Goal: Answer question/provide support

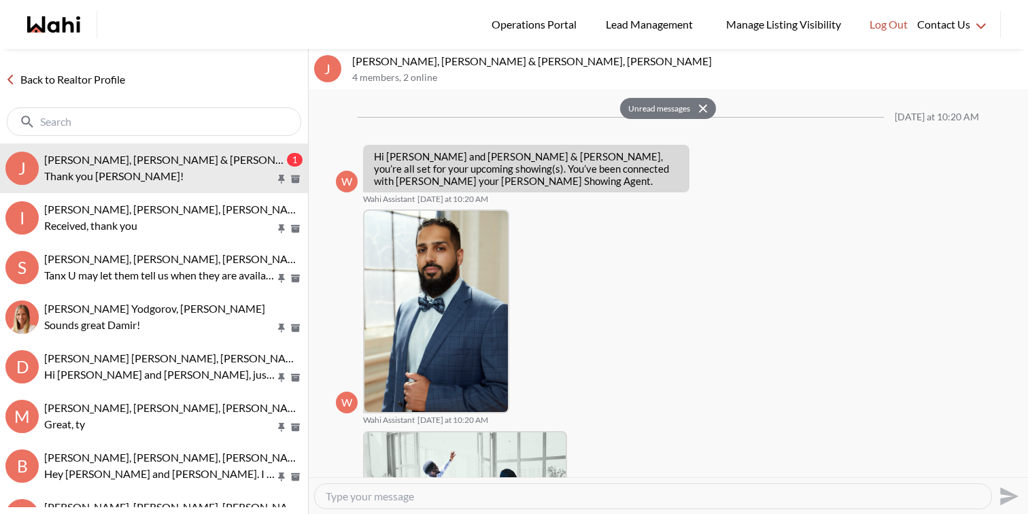
scroll to position [717, 0]
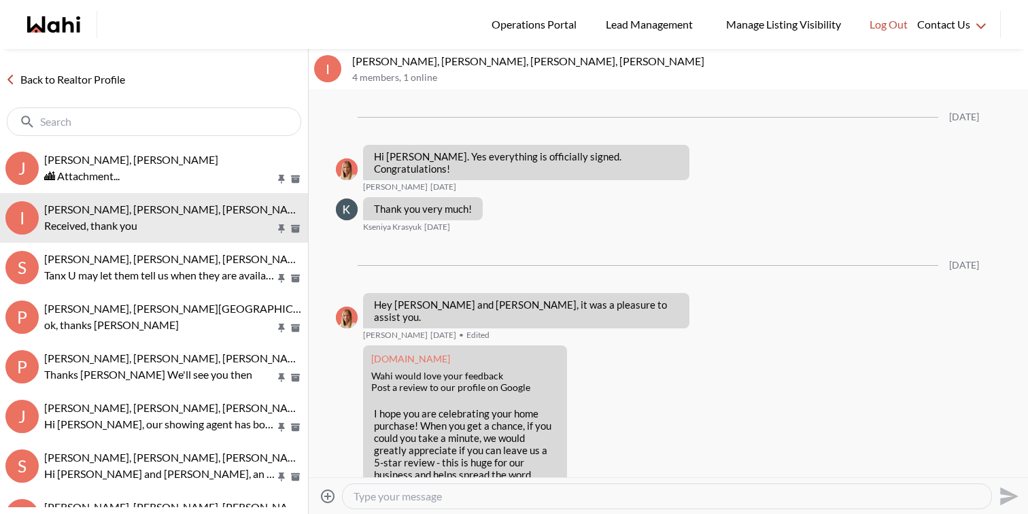
scroll to position [1706, 0]
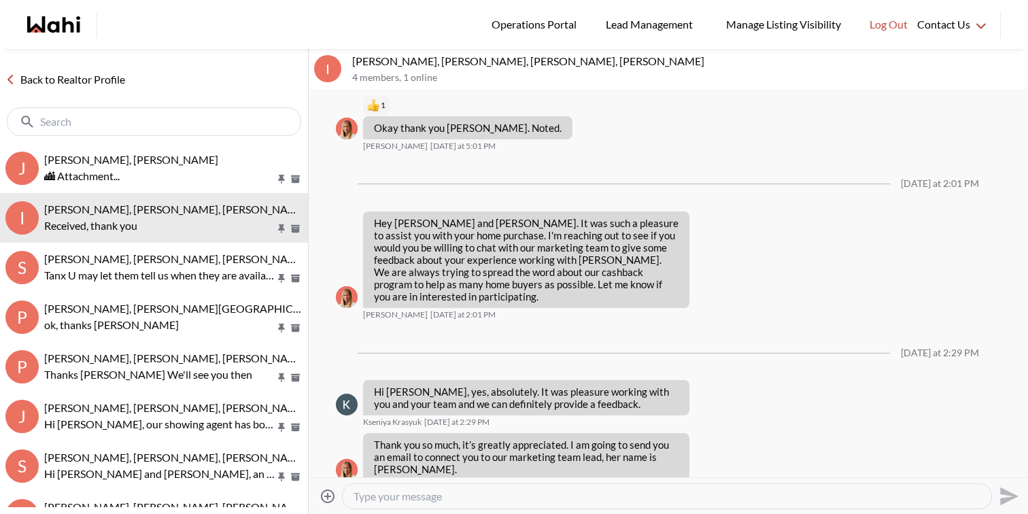
click at [58, 29] on icon "Wahi homepage" at bounding box center [64, 24] width 33 height 16
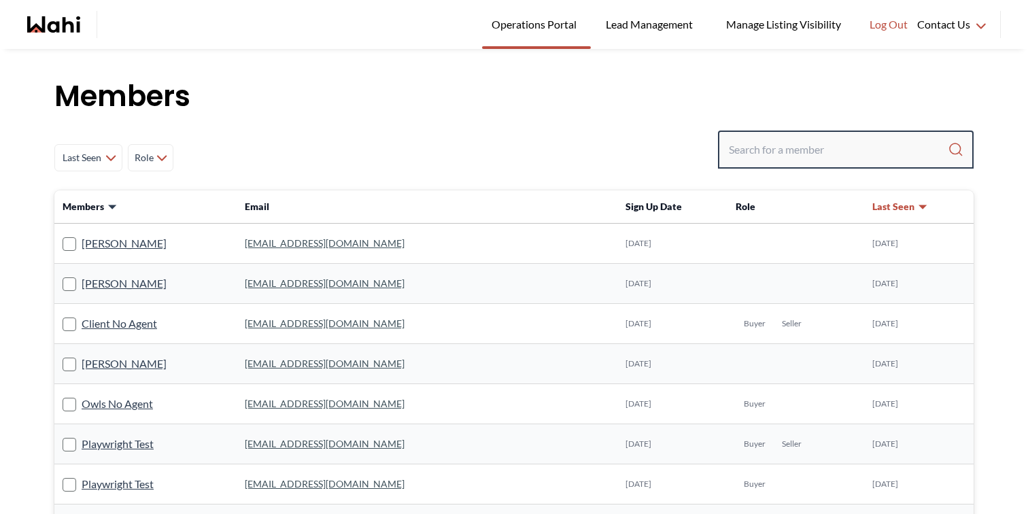
click at [767, 150] on input "Search input" at bounding box center [838, 149] width 219 height 24
type input "erik o"
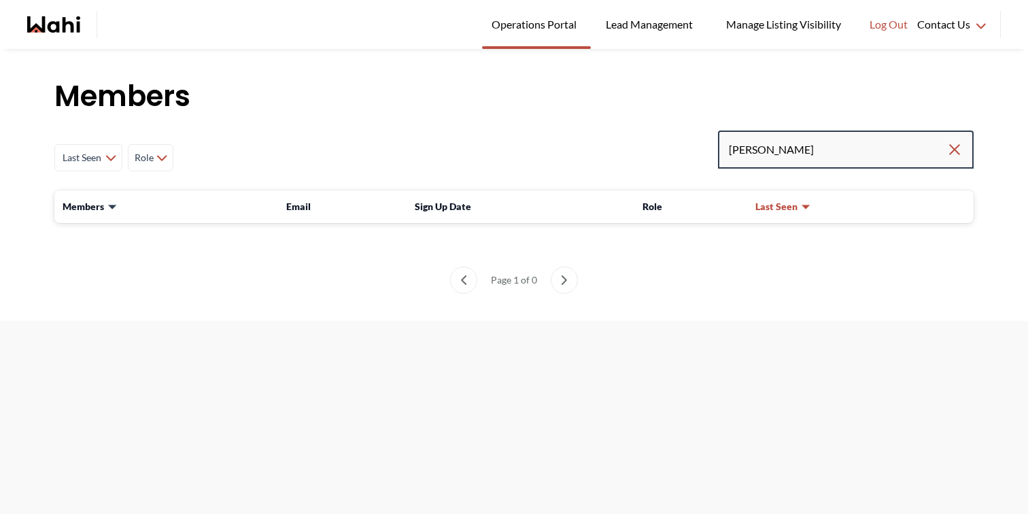
click at [795, 151] on input "erik o" at bounding box center [838, 149] width 218 height 24
type input "erik odegaard"
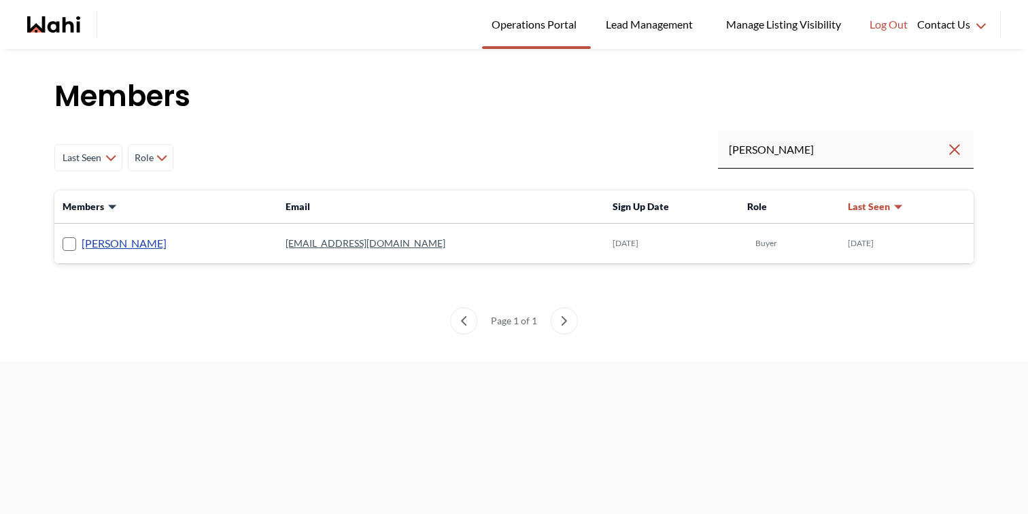
click at [101, 247] on link "Erik Odegaard" at bounding box center [124, 244] width 85 height 18
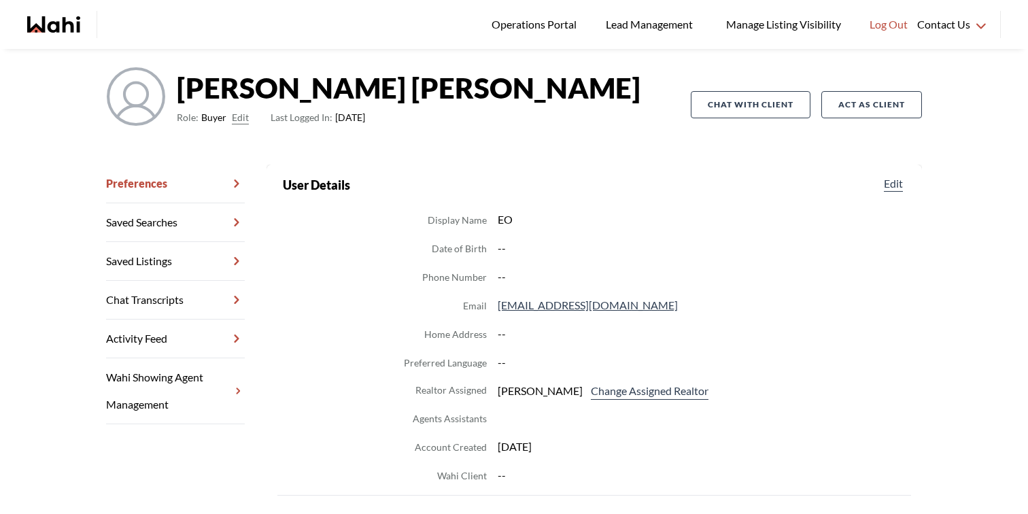
scroll to position [90, 0]
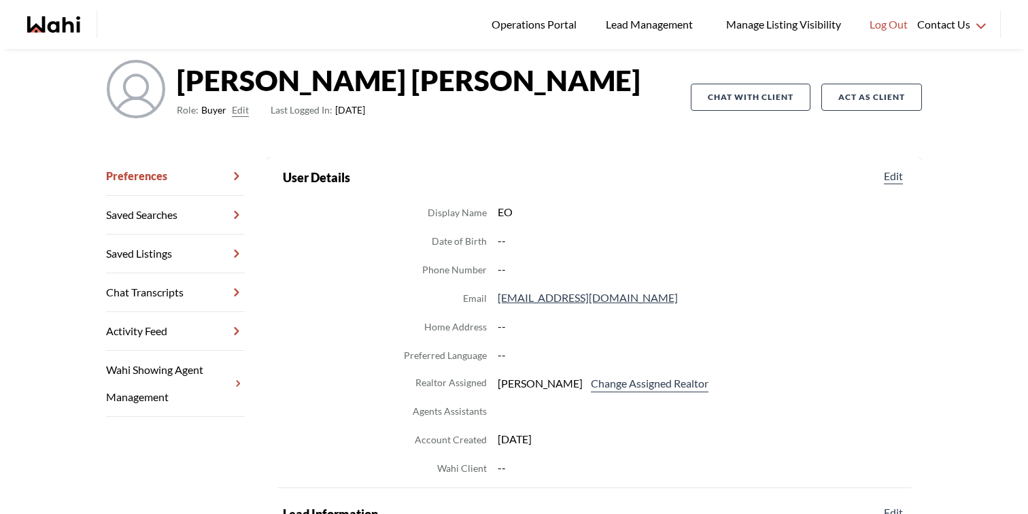
click at [180, 298] on link "Chat Transcripts" at bounding box center [175, 292] width 139 height 39
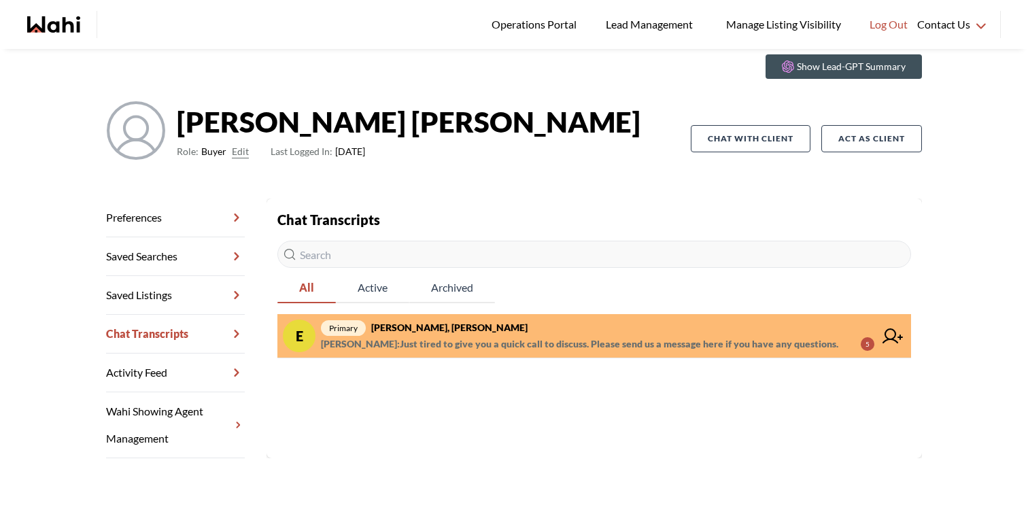
scroll to position [49, 0]
click at [891, 335] on icon at bounding box center [892, 335] width 20 height 15
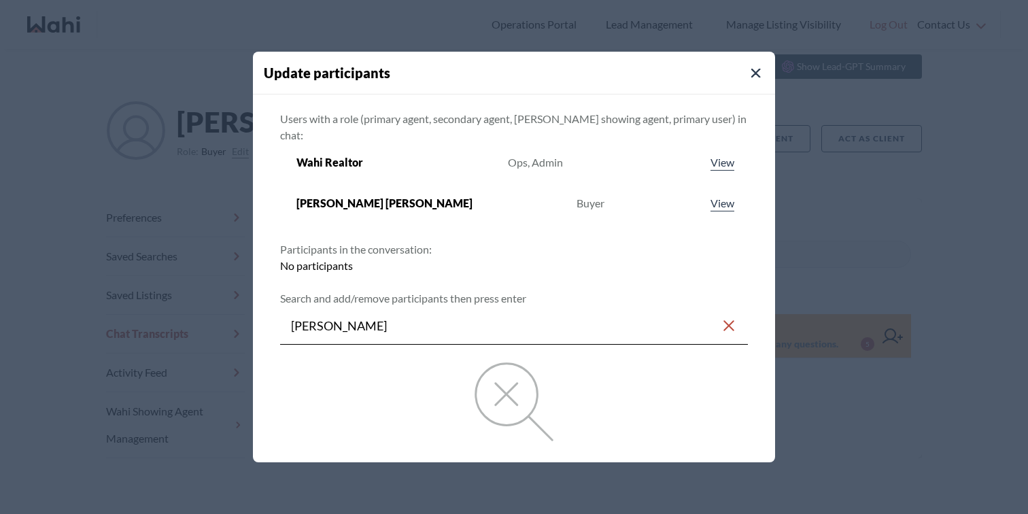
type input "michelle"
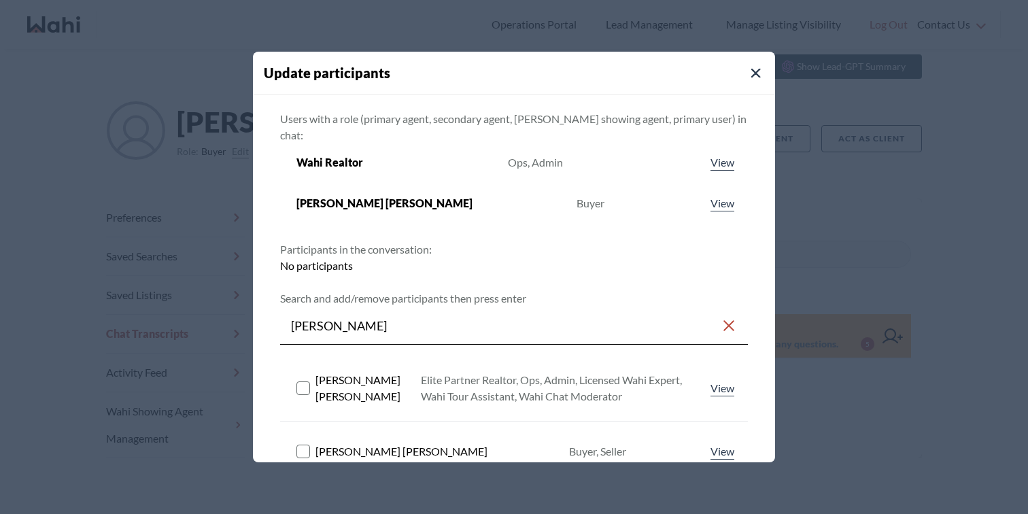
click at [309, 381] on rect at bounding box center [303, 387] width 13 height 13
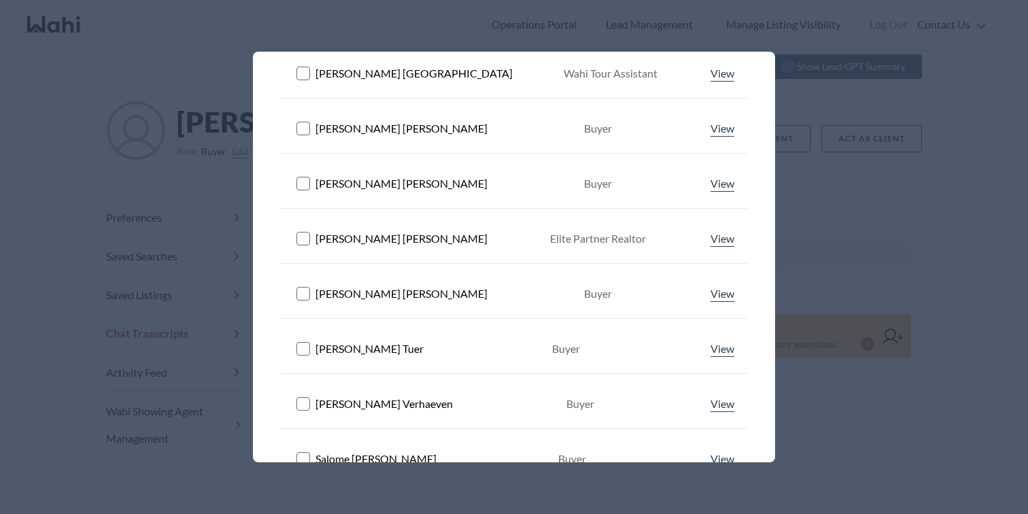
scroll to position [557, 0]
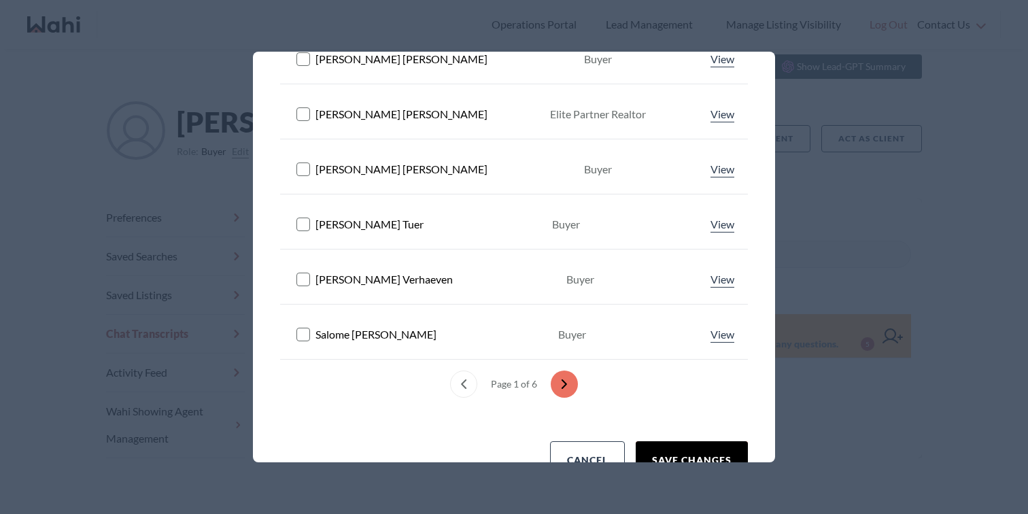
click at [657, 441] on button "Save changes" at bounding box center [692, 460] width 112 height 38
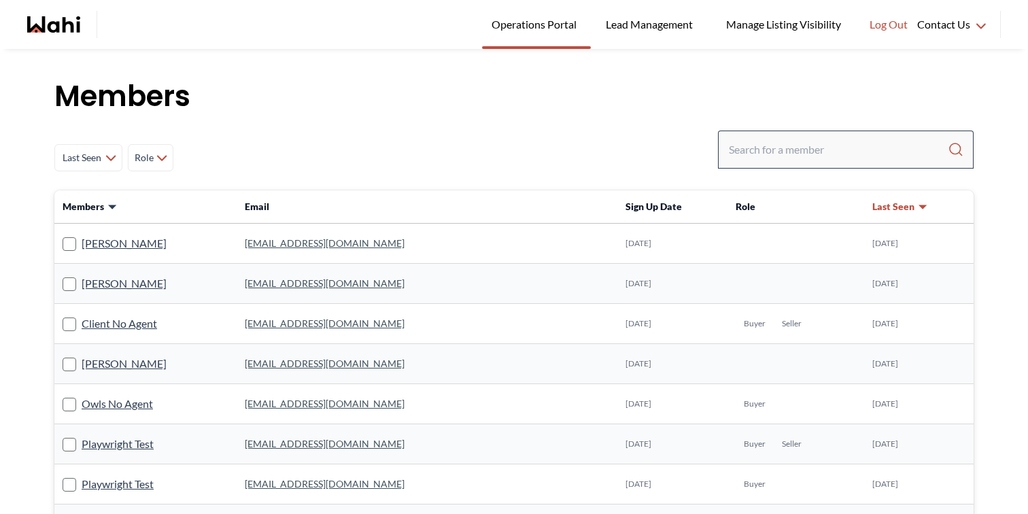
click at [824, 134] on div at bounding box center [846, 150] width 256 height 38
click at [819, 148] on input "Search input" at bounding box center [838, 149] width 219 height 24
type input "michelle"
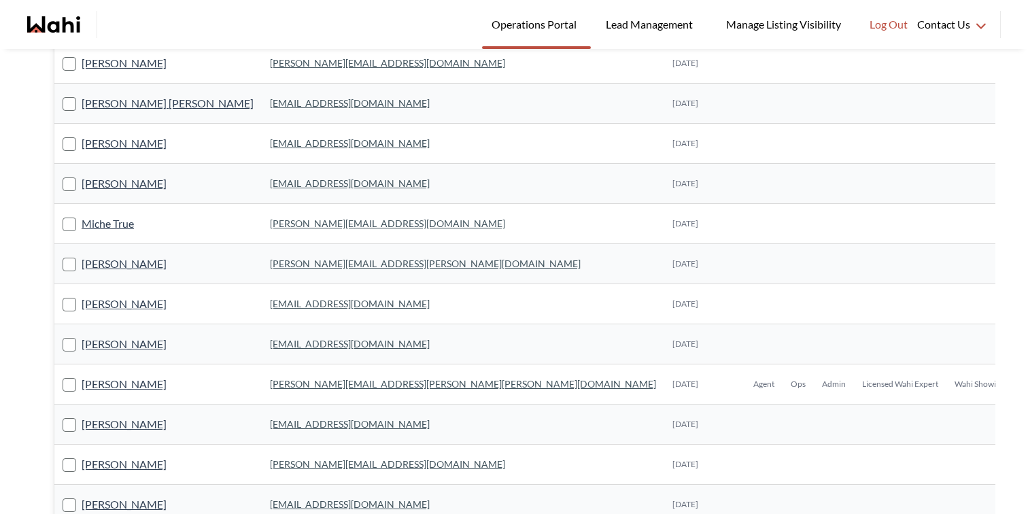
scroll to position [362, 0]
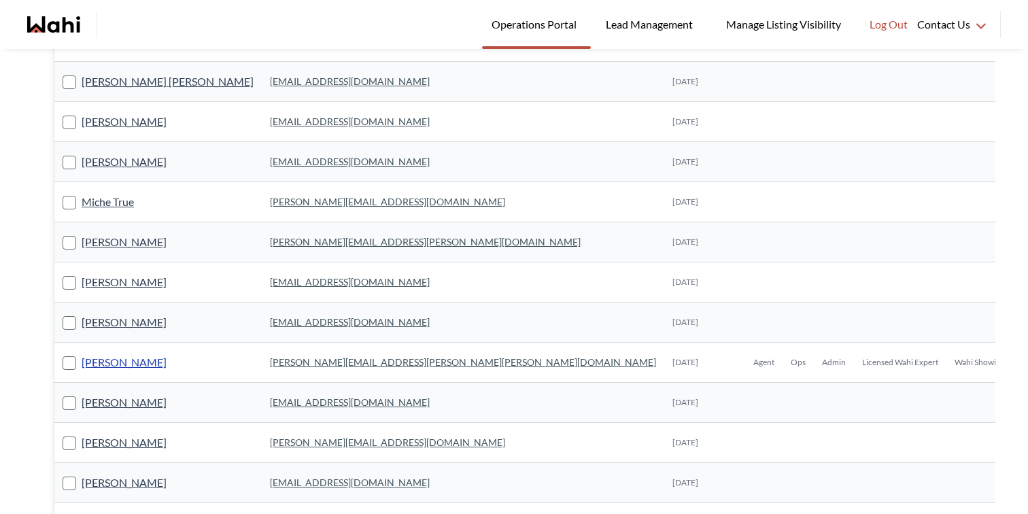
click at [148, 364] on link "[PERSON_NAME]" at bounding box center [124, 362] width 85 height 18
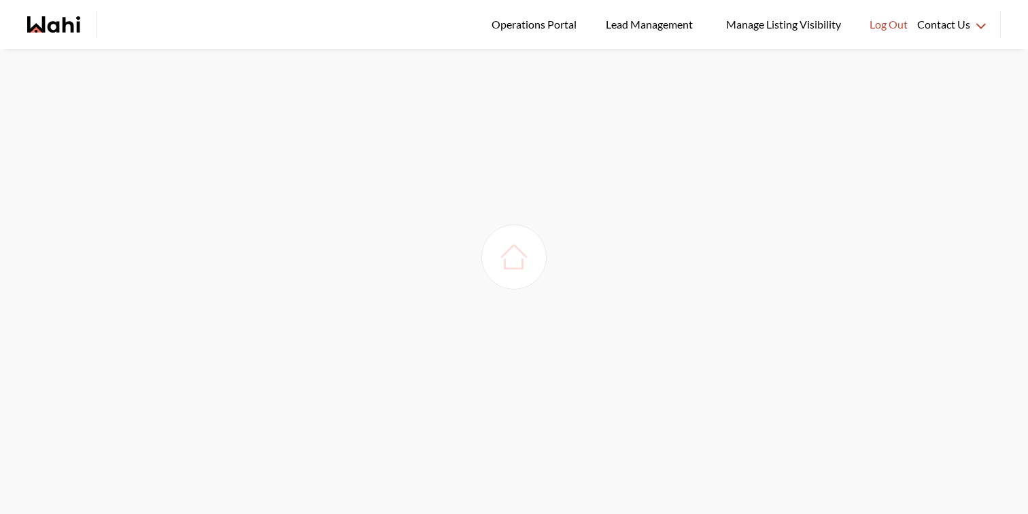
scroll to position [49, 0]
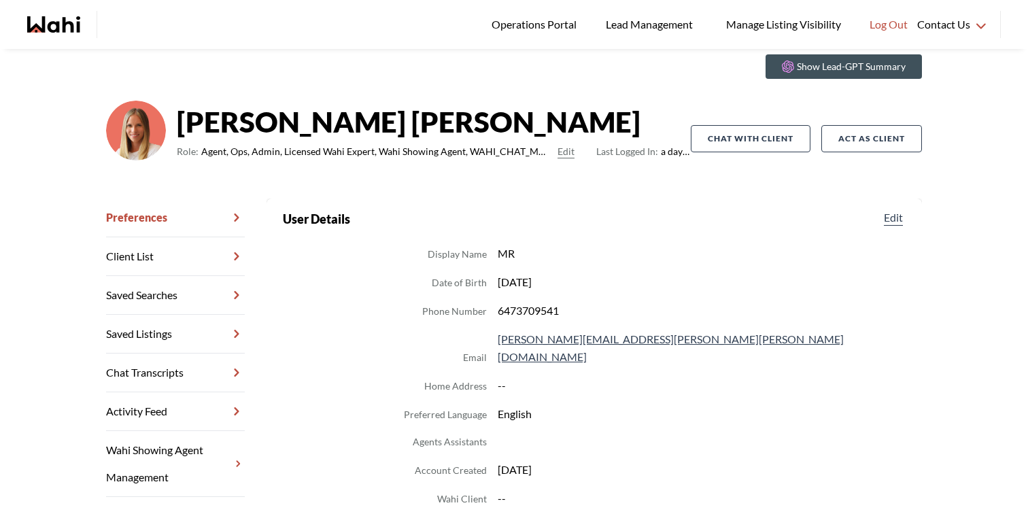
click at [155, 366] on link "Chat Transcripts" at bounding box center [175, 372] width 139 height 39
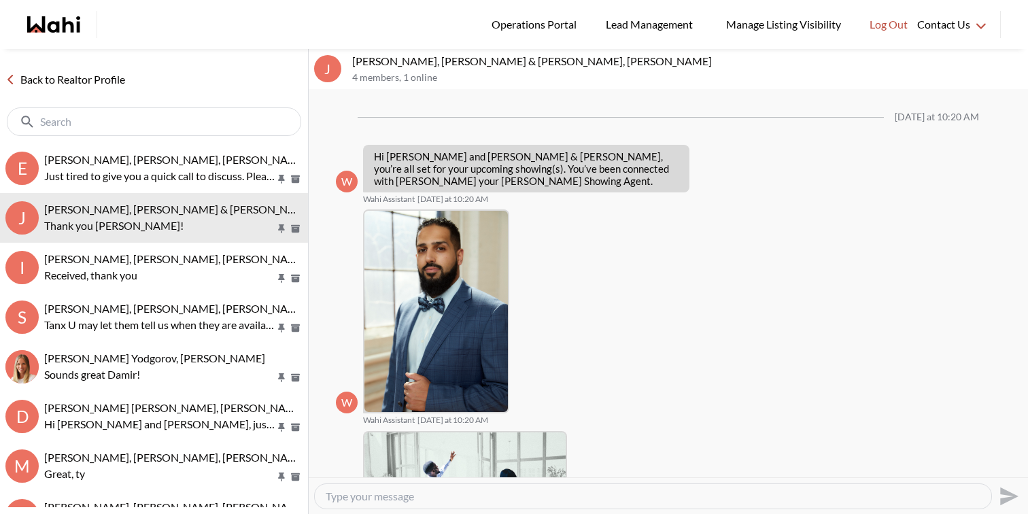
scroll to position [662, 0]
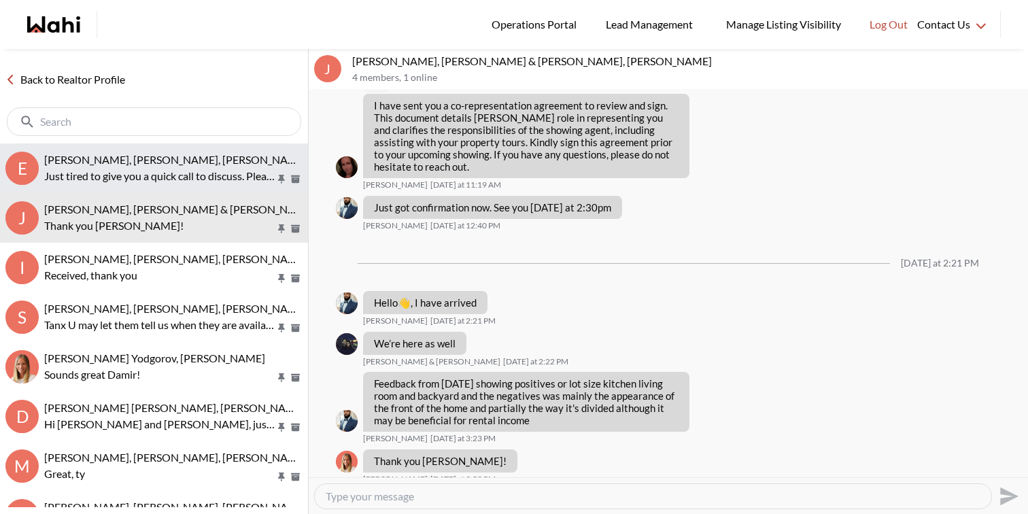
click at [180, 162] on span "[PERSON_NAME], [PERSON_NAME], [PERSON_NAME]" at bounding box center [175, 159] width 263 height 13
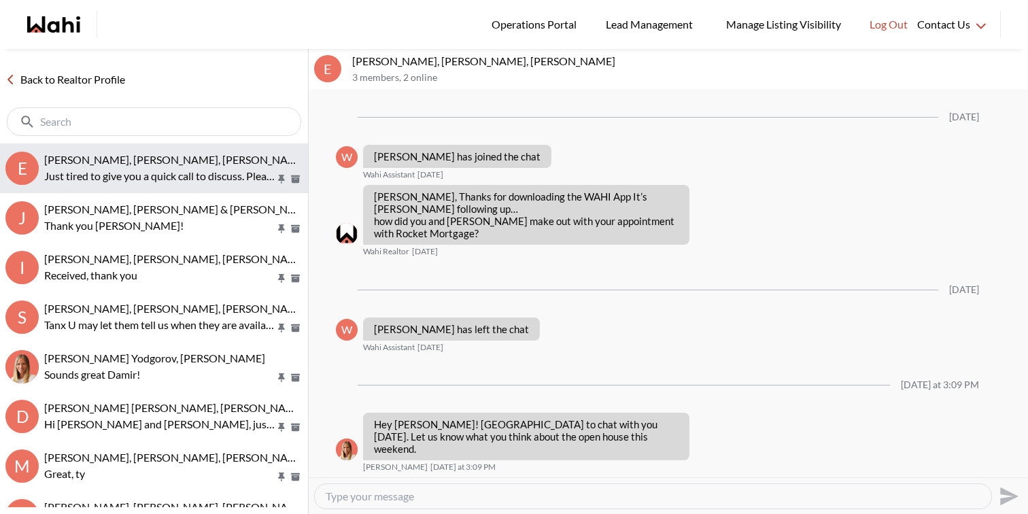
scroll to position [420, 0]
